Goal: Task Accomplishment & Management: Manage account settings

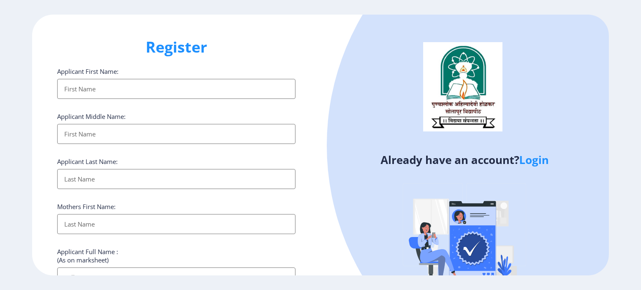
select select
click at [530, 162] on link "Login" at bounding box center [534, 159] width 30 height 15
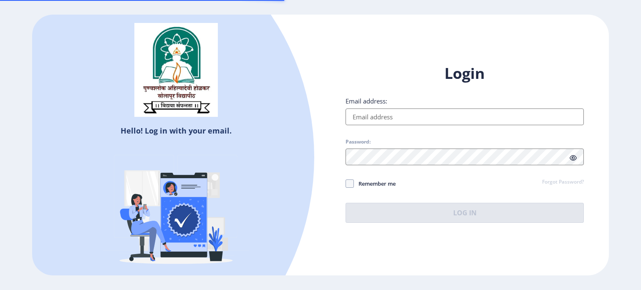
type input "[EMAIL_ADDRESS][DOMAIN_NAME]"
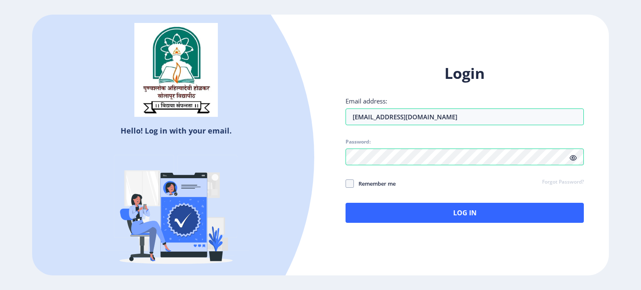
click at [354, 185] on span "Remember me" at bounding box center [375, 184] width 42 height 10
click at [346, 184] on input "Remember me" at bounding box center [346, 183] width 0 height 0
checkbox input "true"
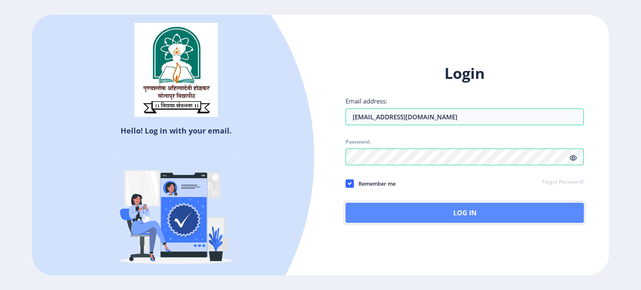
click at [448, 218] on button "Log In" at bounding box center [465, 213] width 238 height 20
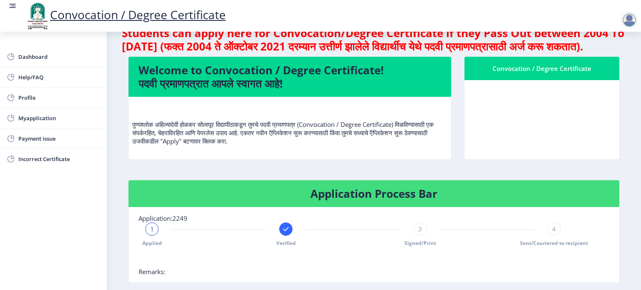
scroll to position [20, 0]
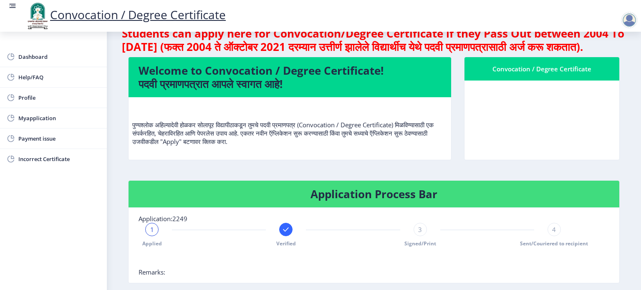
click at [628, 23] on div at bounding box center [629, 20] width 17 height 17
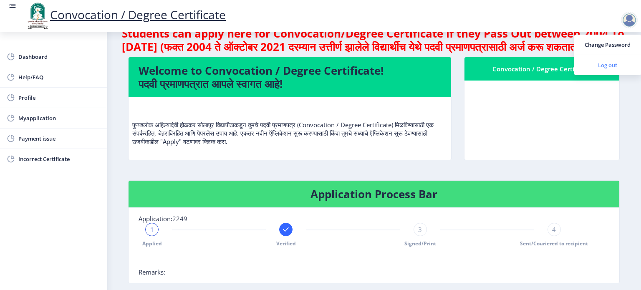
click at [603, 64] on span "Log out" at bounding box center [607, 65] width 53 height 10
